Goal: Information Seeking & Learning: Check status

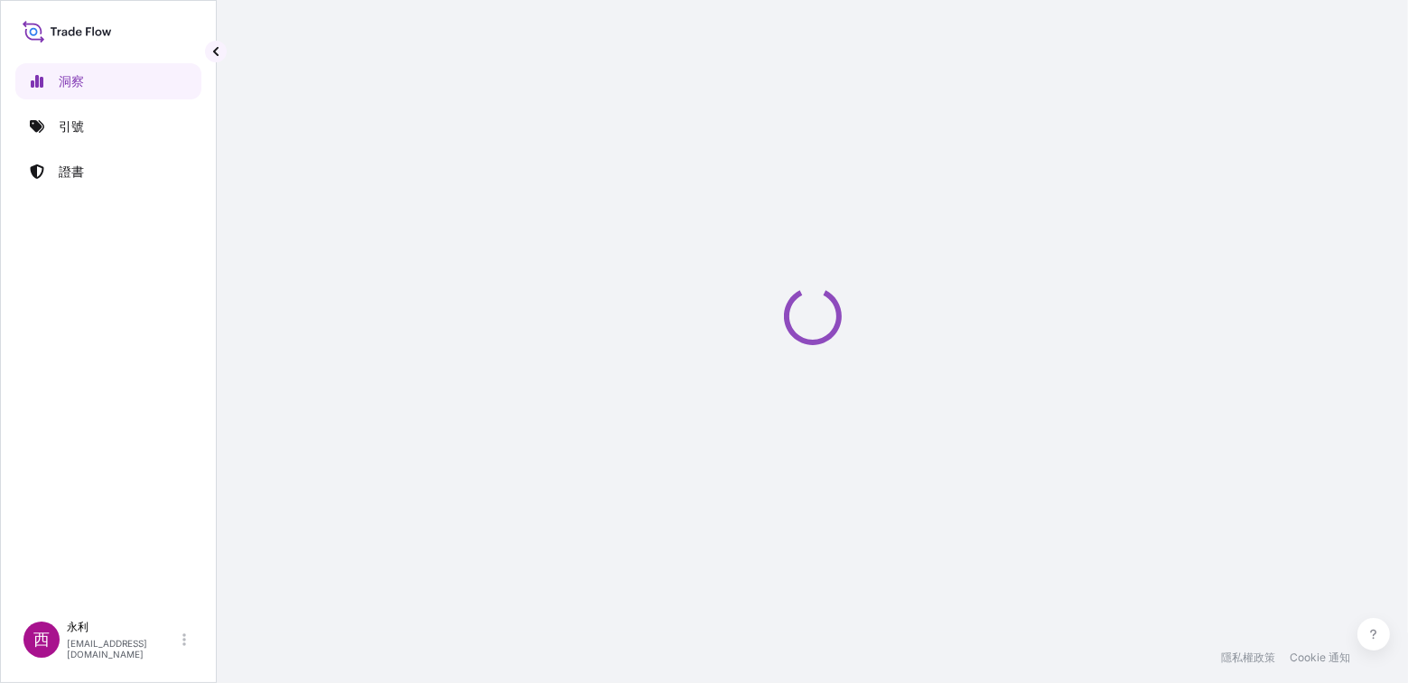
select select "2025"
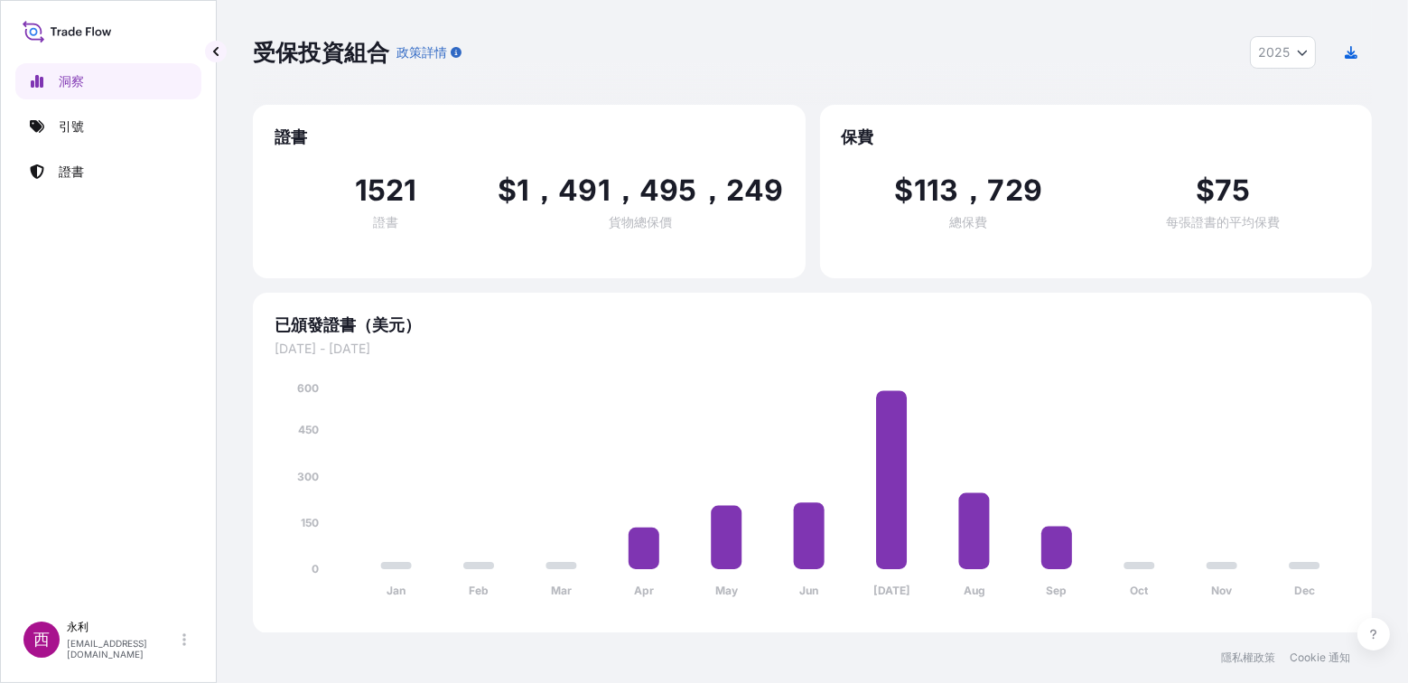
click at [728, 63] on div "受保投資組合 政策詳情 2025 2025 2024 2023 2022" at bounding box center [812, 52] width 1119 height 33
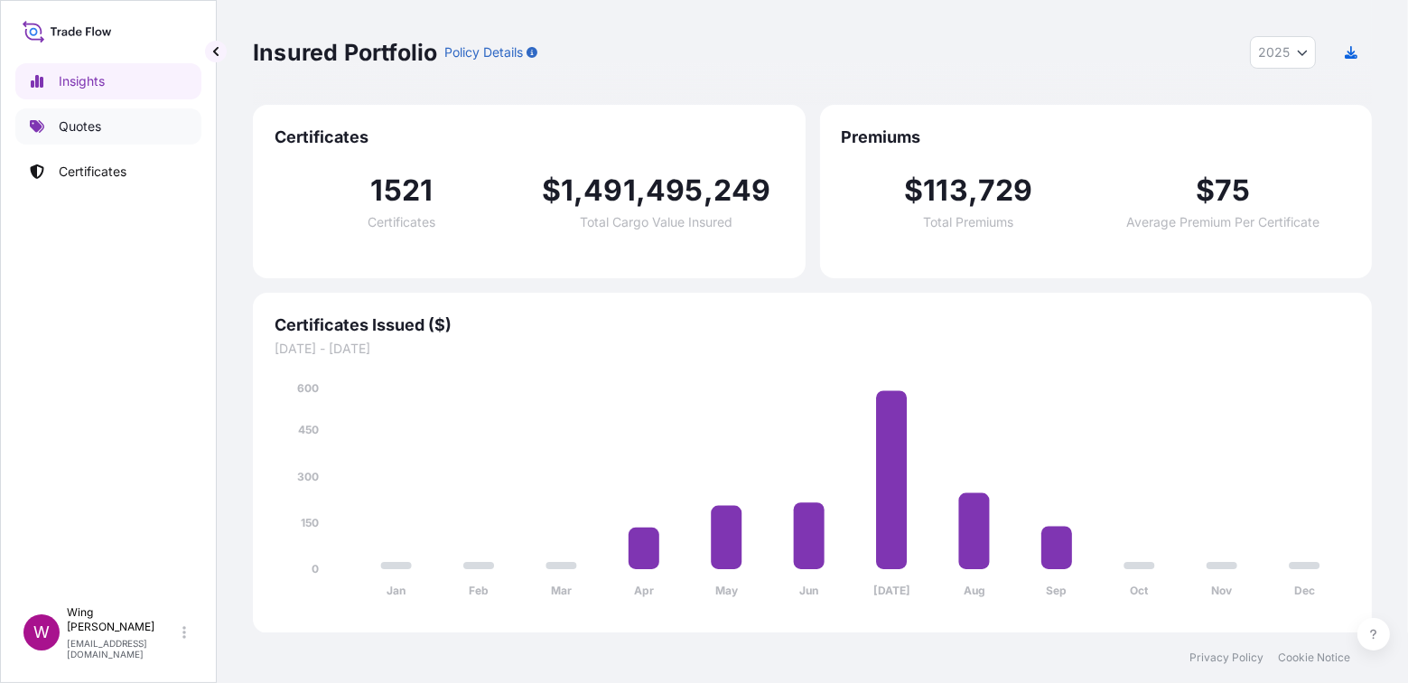
click at [89, 132] on p "Quotes" at bounding box center [80, 126] width 42 height 18
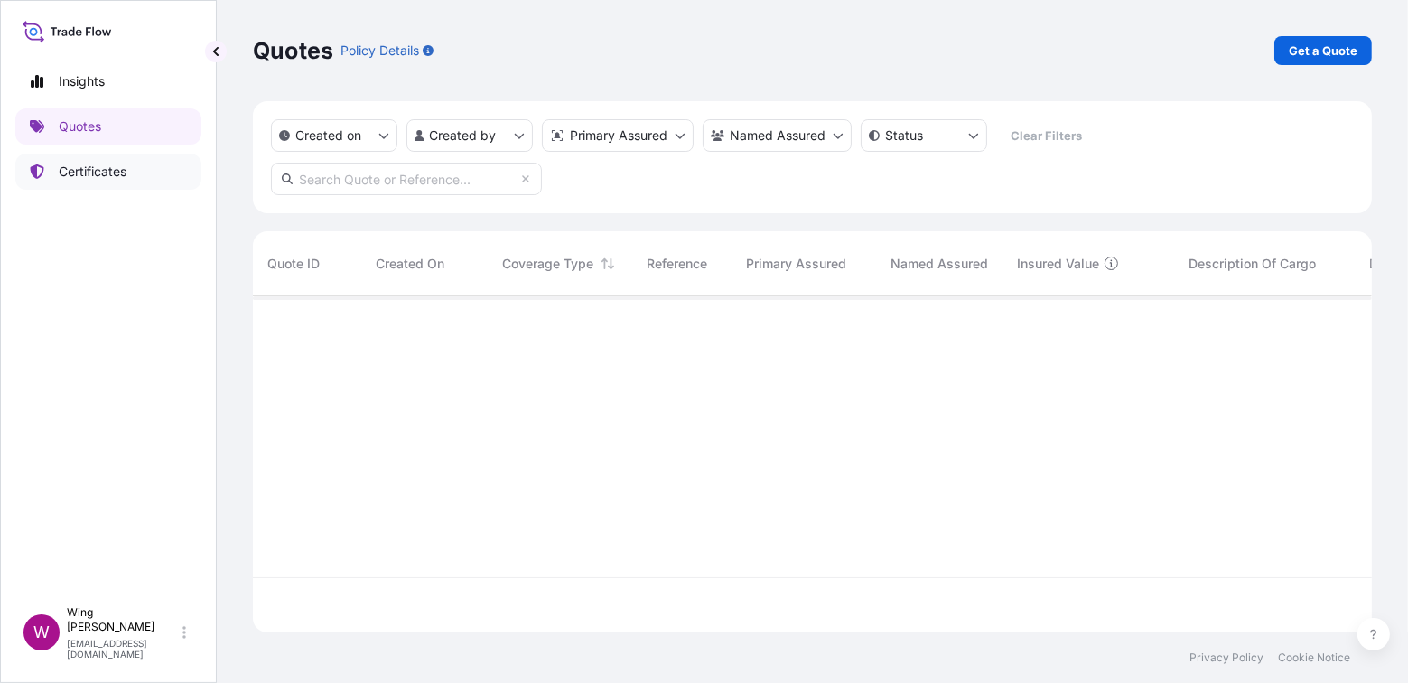
scroll to position [385, 1102]
click at [81, 167] on p "Certificates" at bounding box center [93, 172] width 68 height 18
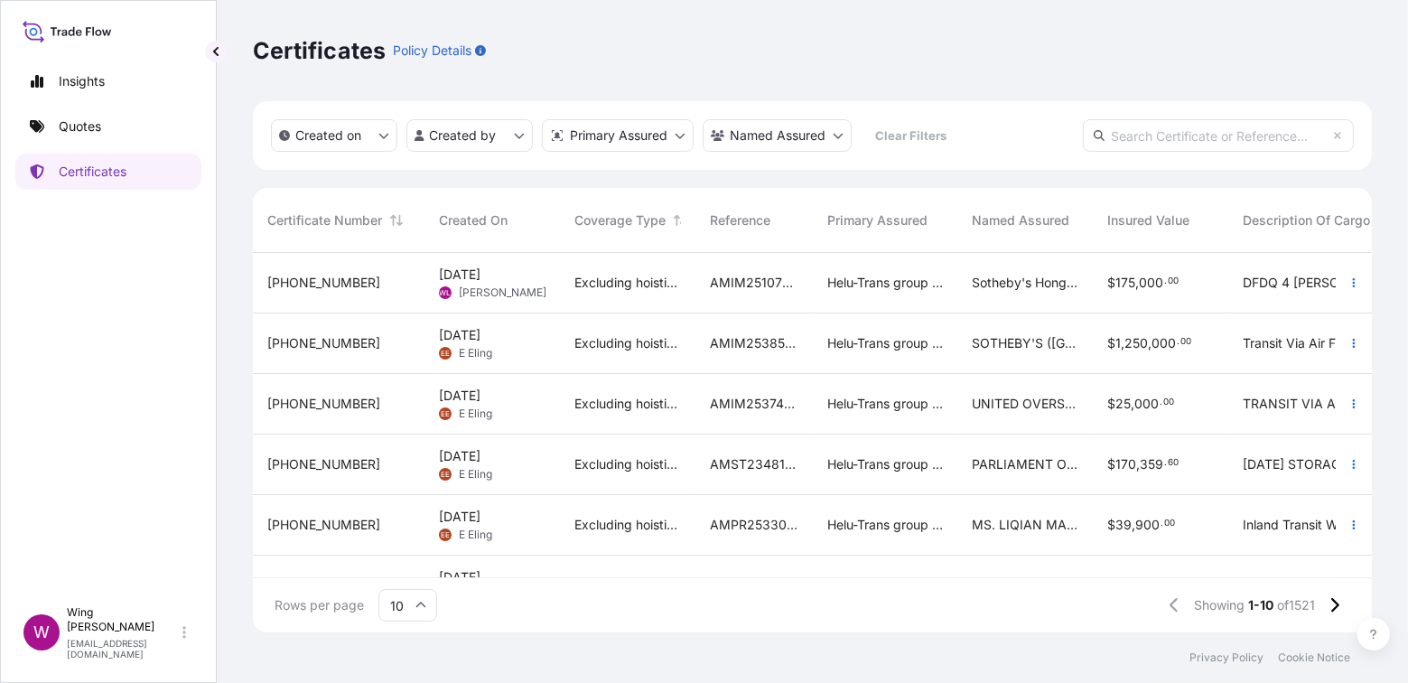
click at [773, 48] on div "Certificates Policy Details" at bounding box center [812, 50] width 1119 height 29
click at [79, 72] on p "Insights" at bounding box center [82, 81] width 46 height 18
select select "2025"
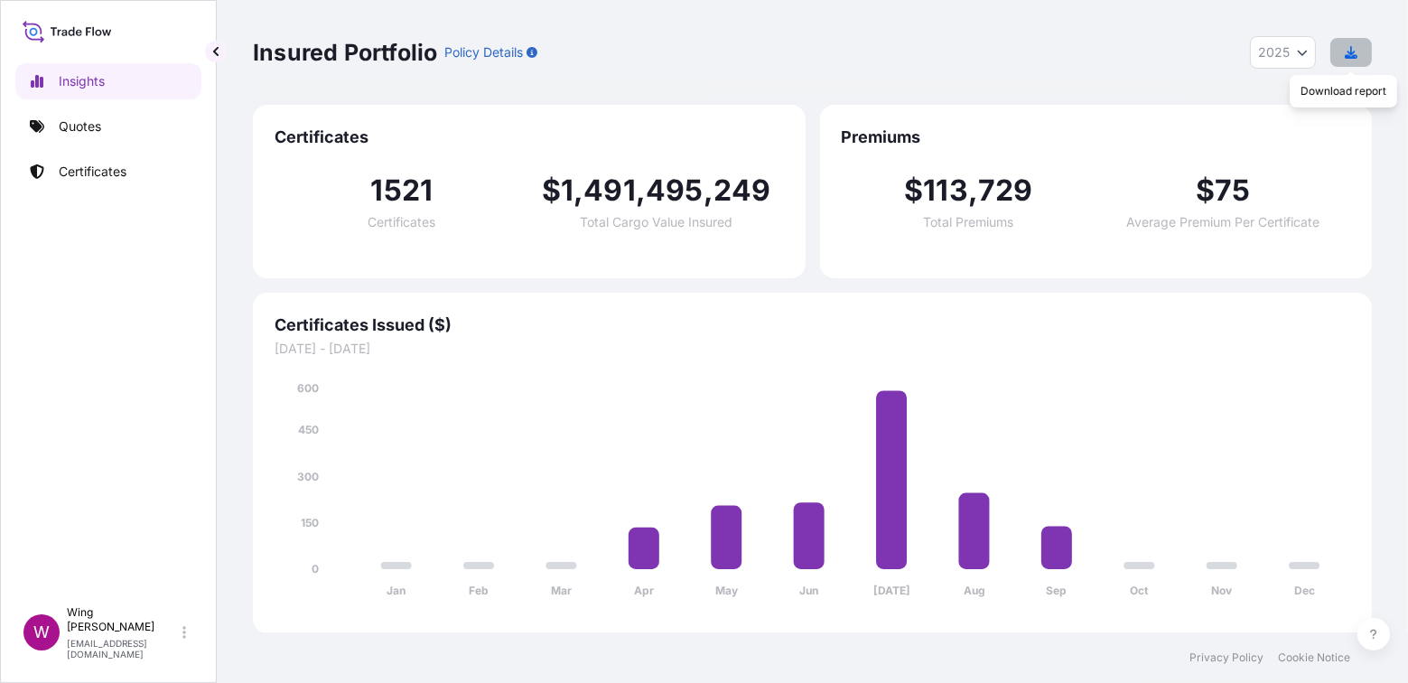
click at [1354, 53] on icon "button" at bounding box center [1351, 52] width 13 height 13
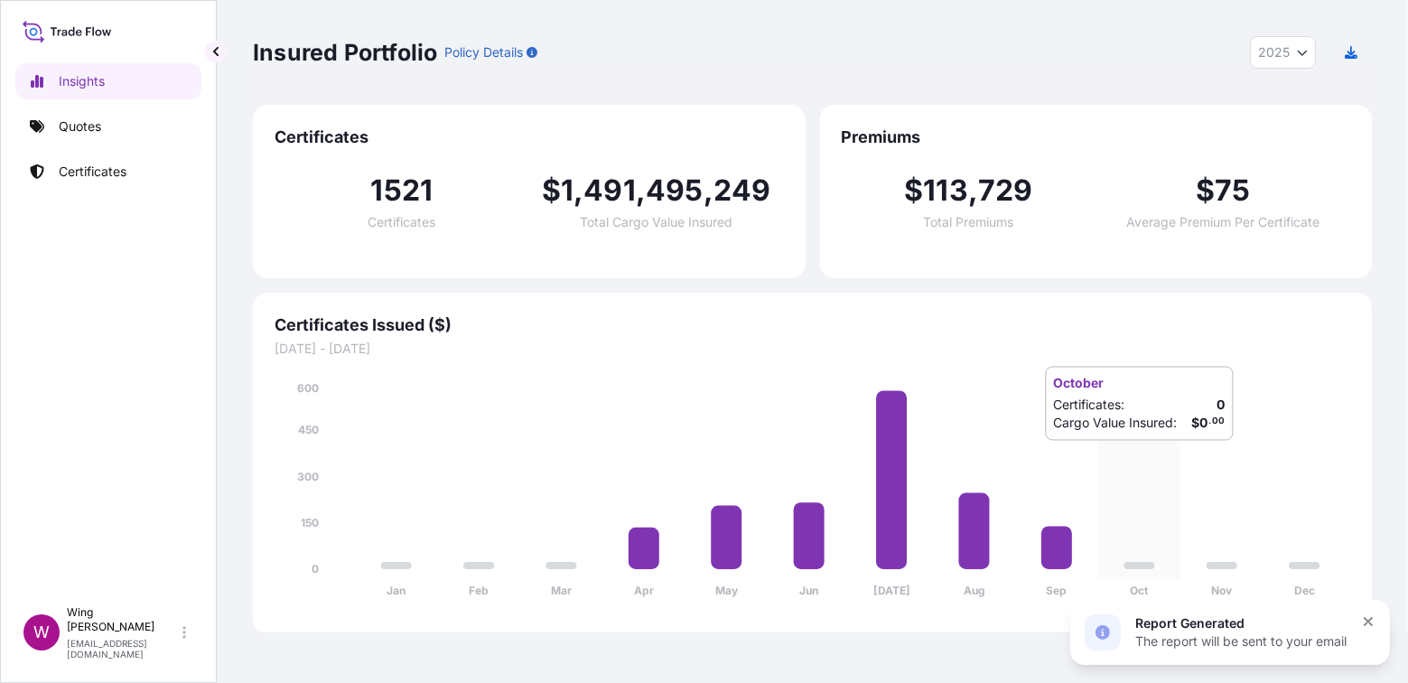
click at [1156, 459] on icon "Jan Feb Mar Apr May Jun Jul Aug Sep Oct Nov Dec 0 150 300 450 600" at bounding box center [813, 495] width 1076 height 232
click at [1367, 613] on div "Report Generated The report will be sent to your email" at bounding box center [1231, 632] width 320 height 65
